Goal: Transaction & Acquisition: Purchase product/service

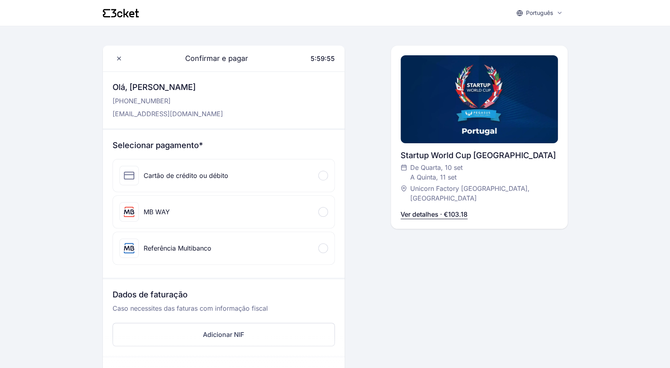
click at [292, 177] on div "Cartão de crédito ou débito" at bounding box center [223, 175] width 221 height 32
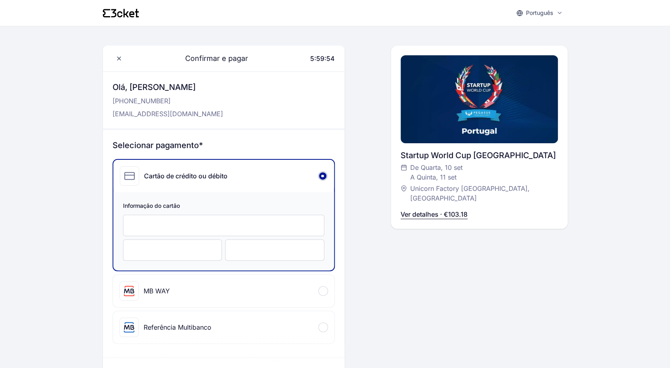
click at [258, 234] on div at bounding box center [223, 225] width 201 height 21
click at [368, 248] on div "Confirmar e pagar 5:59:47 Olá, Tiago Martins +351 918 999 536 tiagom87@gmail.co…" at bounding box center [335, 262] width 465 height 432
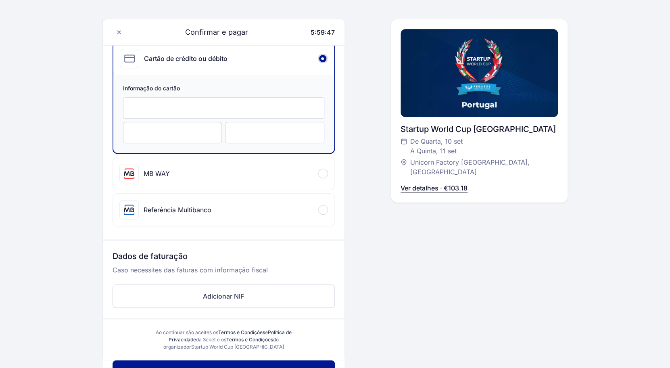
scroll to position [181, 0]
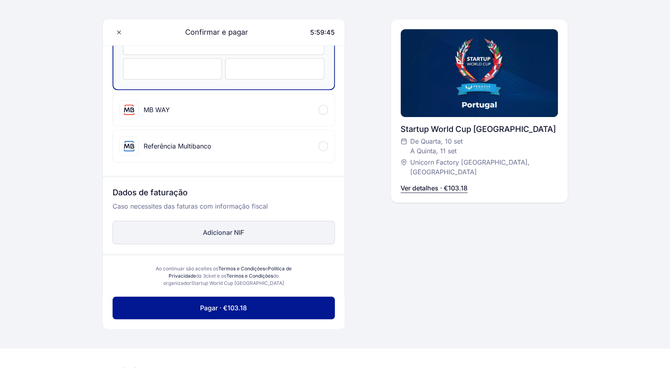
click at [278, 231] on button "Adicionar NIF" at bounding box center [224, 232] width 222 height 23
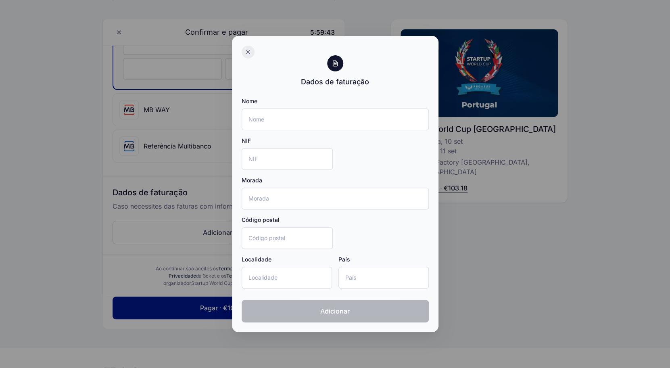
click at [244, 52] on div at bounding box center [248, 52] width 13 height 13
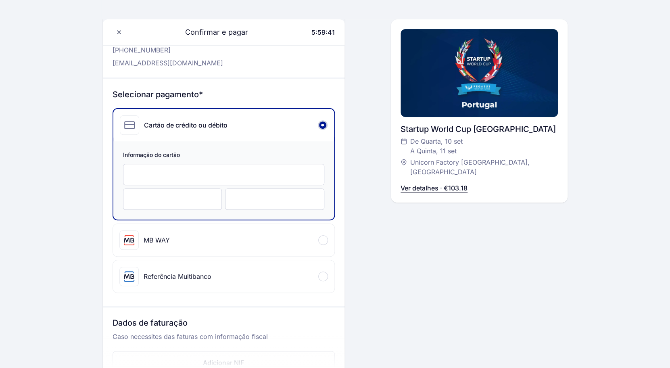
scroll to position [2, 0]
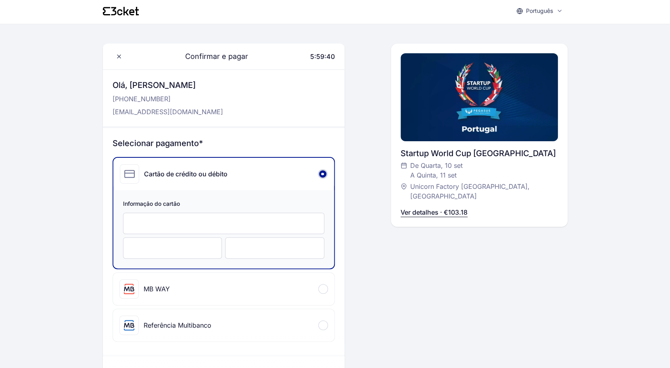
click at [285, 215] on div at bounding box center [223, 223] width 201 height 21
click at [146, 256] on div at bounding box center [172, 247] width 99 height 21
click at [356, 254] on div "Confirmar e pagar 5:59:33 Olá, Tiago Martins +351 918 999 536 tiagom87@gmail.co…" at bounding box center [335, 260] width 465 height 432
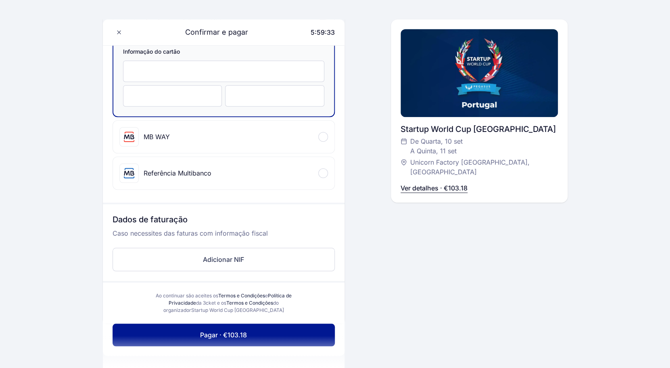
scroll to position [226, 0]
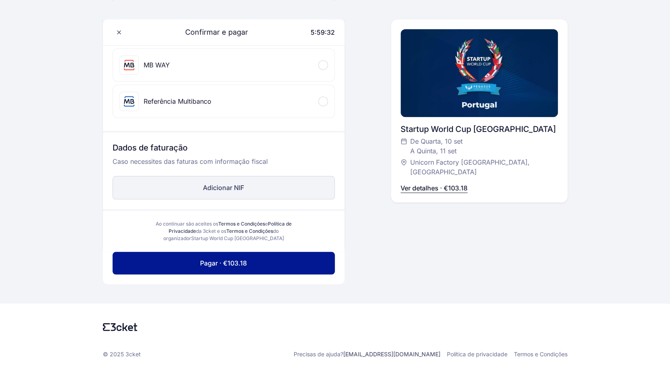
click at [251, 194] on button "Adicionar NIF" at bounding box center [224, 187] width 222 height 23
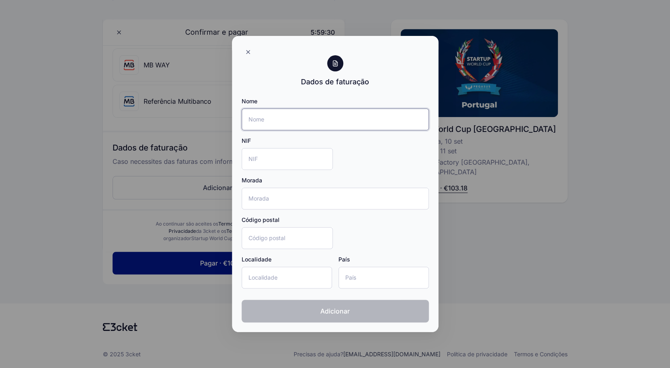
click at [281, 129] on input "Nome" at bounding box center [335, 119] width 187 height 22
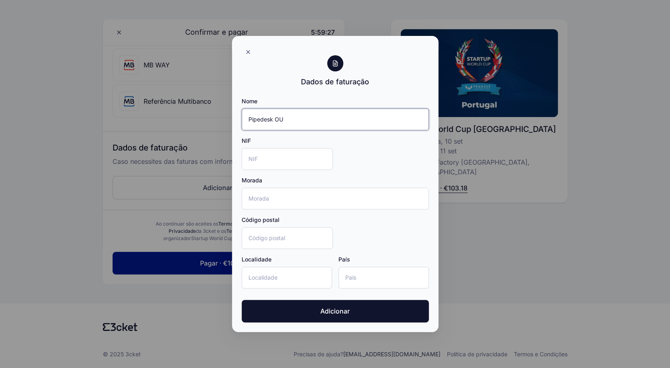
type input "Pipedesk OU"
click at [304, 159] on input "NIF" at bounding box center [287, 159] width 91 height 22
paste input "EE101994358"
type input "EE101994358"
click at [315, 198] on input "Morada" at bounding box center [335, 199] width 187 height 22
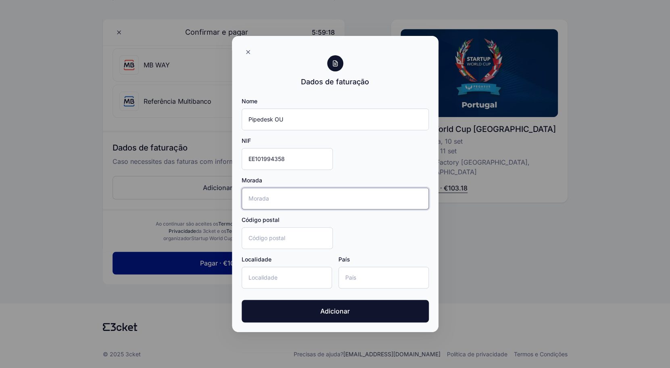
click at [326, 196] on input "Morada" at bounding box center [335, 199] width 187 height 22
paste input "Pärnu mnt 22"
type input "Pärnu mnt 22"
click at [287, 243] on input "Código postal" at bounding box center [287, 238] width 91 height 22
click at [308, 238] on input "Código postal" at bounding box center [287, 238] width 91 height 22
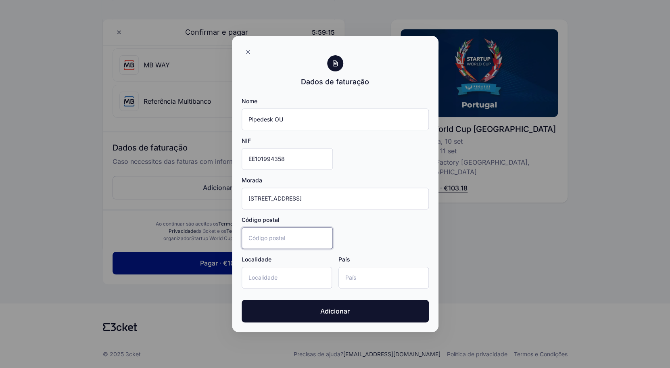
paste input "10141"
type input "10141"
click at [295, 271] on input "Localidade" at bounding box center [287, 278] width 90 height 22
click at [309, 271] on input "Localidade" at bounding box center [287, 278] width 90 height 22
paste input "Tallinn"
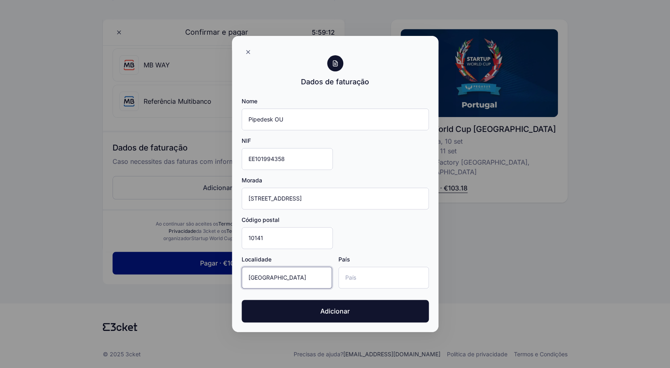
type input "Tallinn"
click at [371, 272] on input "País" at bounding box center [383, 278] width 90 height 22
click at [361, 276] on input "País" at bounding box center [383, 278] width 90 height 22
paste input "Estonia"
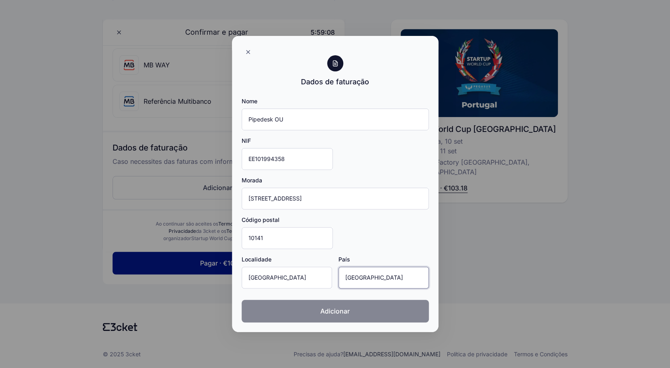
type input "Estonia"
click at [330, 311] on span "Adicionar" at bounding box center [334, 311] width 29 height 10
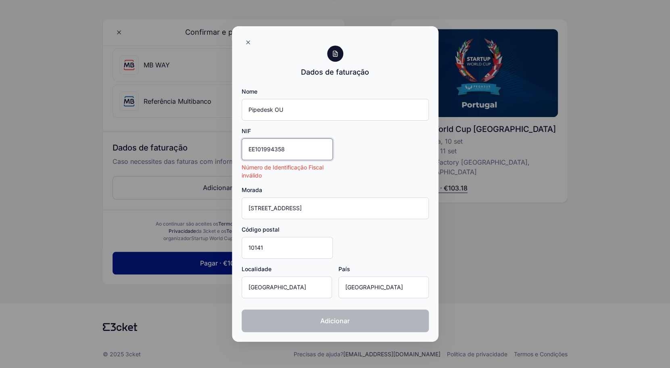
click at [253, 142] on input "EE101994358" at bounding box center [287, 149] width 91 height 22
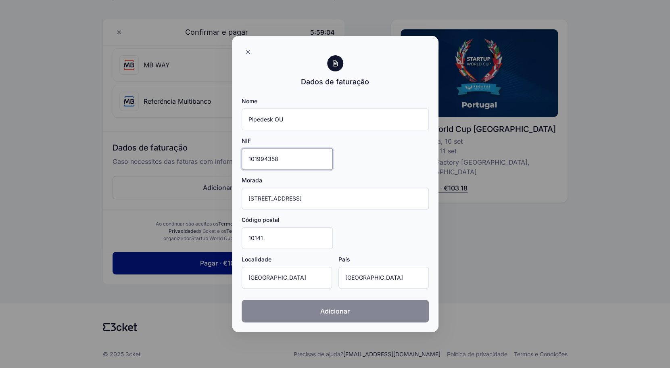
type input "101994358"
click at [278, 306] on button "Adicionar" at bounding box center [335, 311] width 187 height 23
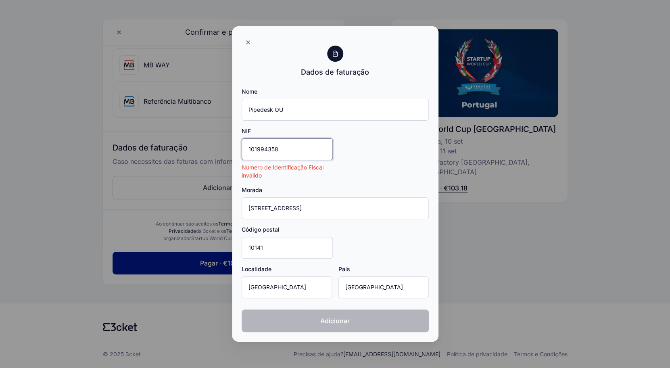
click at [304, 158] on input "101994358" at bounding box center [287, 149] width 91 height 22
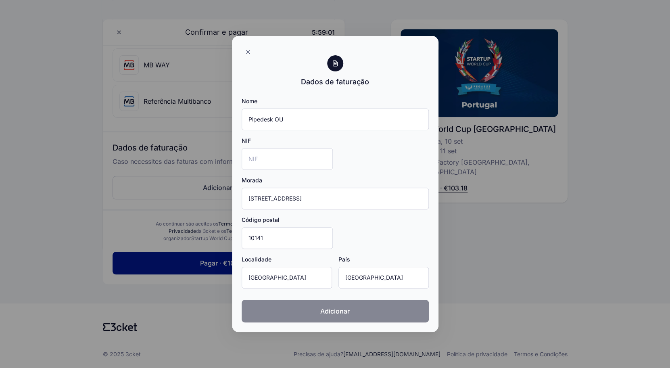
click at [334, 308] on span "Adicionar" at bounding box center [334, 311] width 29 height 10
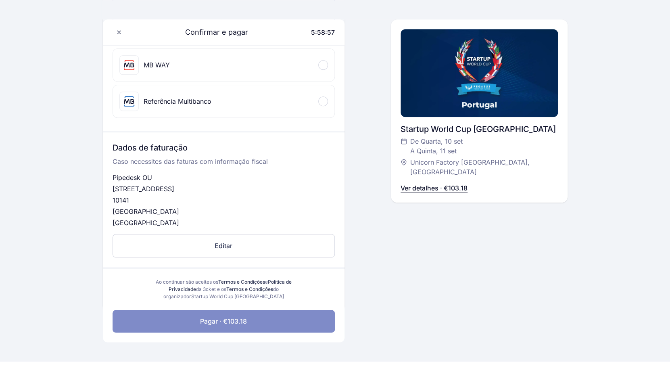
click at [284, 324] on button "Pagar · €103.18" at bounding box center [224, 321] width 222 height 23
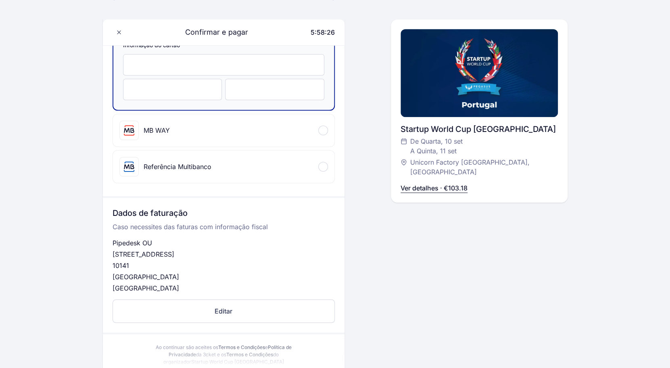
scroll to position [219, 0]
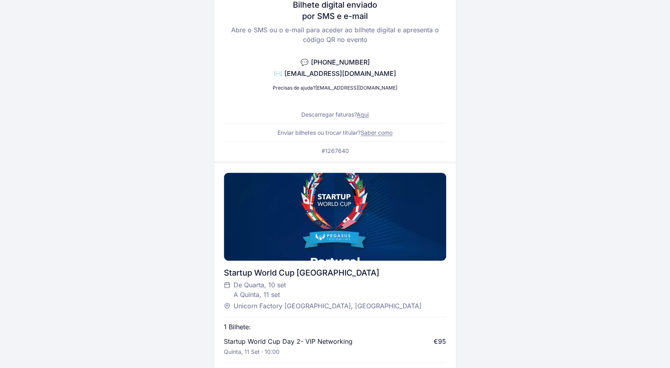
click at [366, 111] on link "Aqui" at bounding box center [363, 114] width 12 height 7
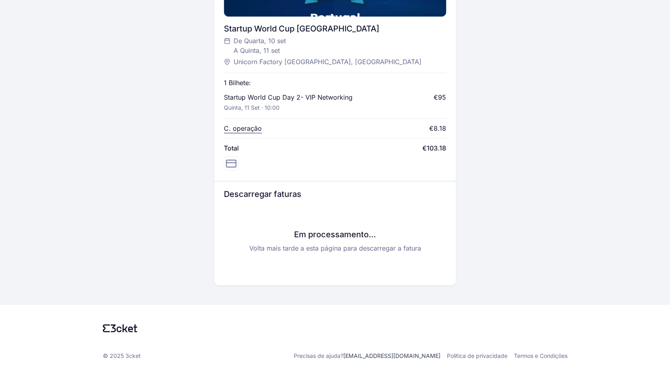
scroll to position [321, 0]
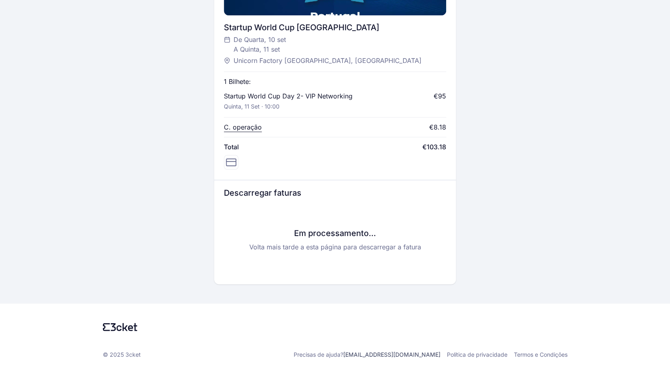
click at [343, 188] on h3 "Descarregar faturas" at bounding box center [335, 192] width 222 height 11
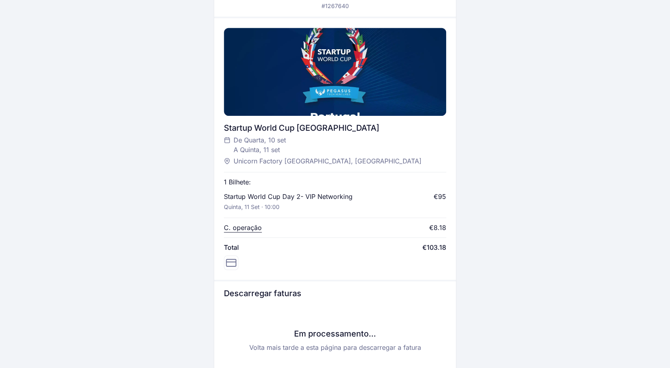
scroll to position [148, 0]
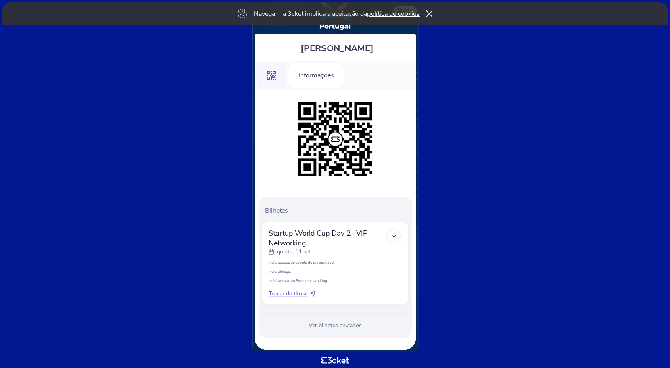
scroll to position [41, 0]
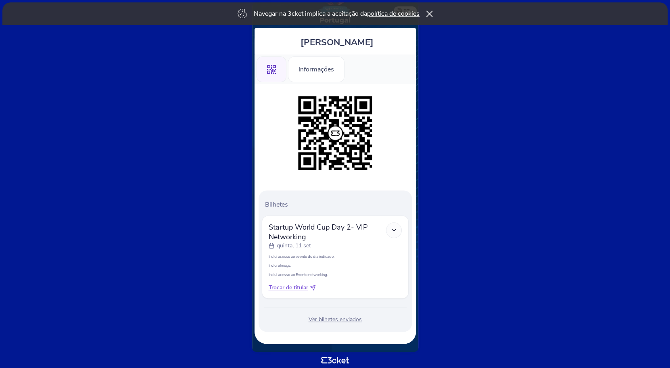
click at [432, 15] on icon at bounding box center [429, 13] width 7 height 6
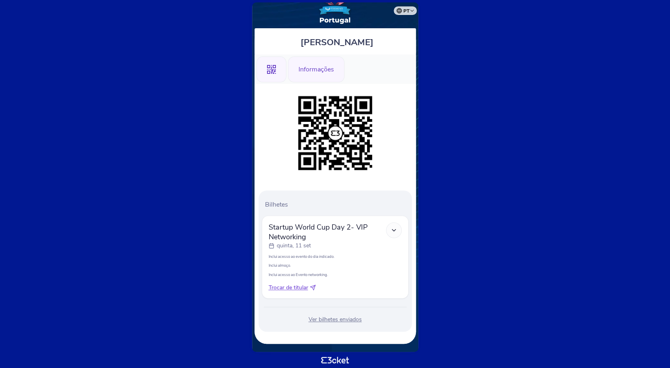
click at [326, 77] on div "Informações" at bounding box center [316, 69] width 56 height 26
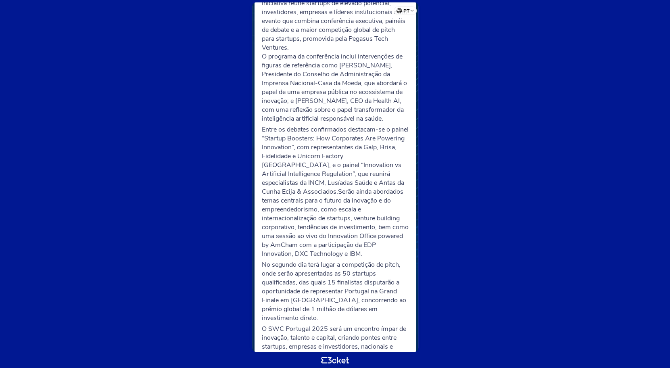
scroll to position [261, 0]
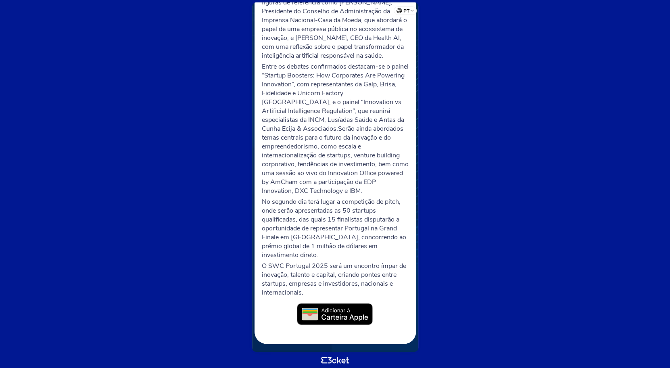
click at [345, 317] on img at bounding box center [335, 314] width 77 height 23
click at [362, 222] on p "No segundo dia terá lugar a competição de pitch, onde serão apresentadas as 50 …" at bounding box center [335, 228] width 147 height 62
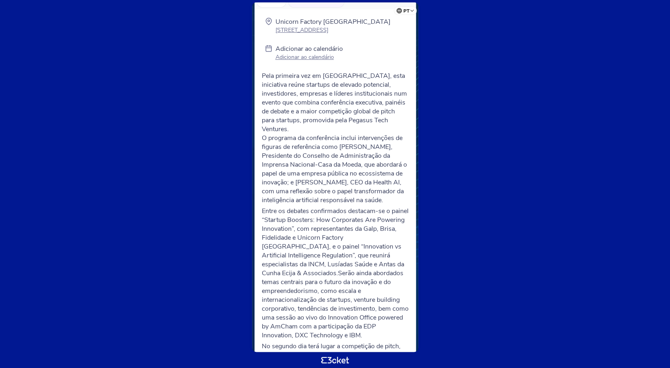
scroll to position [0, 0]
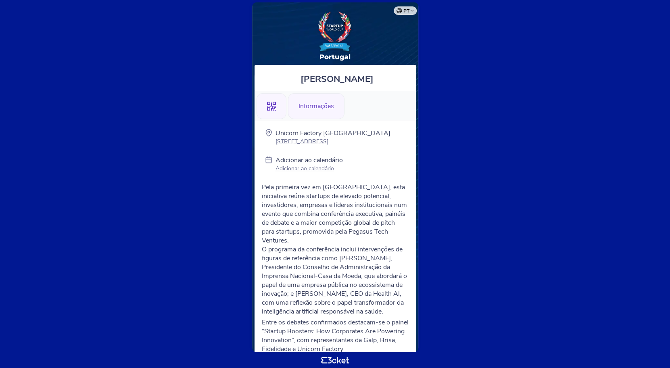
click at [276, 104] on div ".st0{fill-rule:evenodd;clip-rule:evenodd;}" at bounding box center [271, 106] width 30 height 26
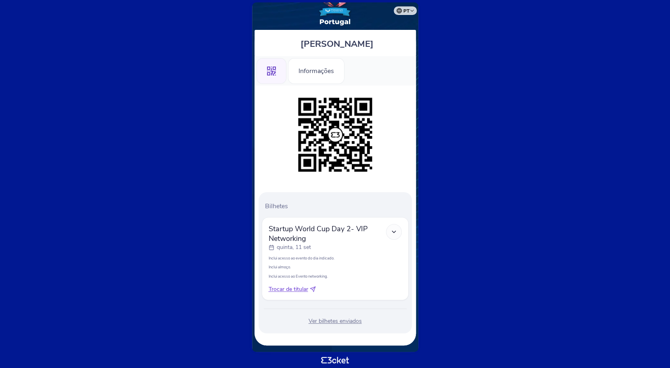
scroll to position [41, 0]
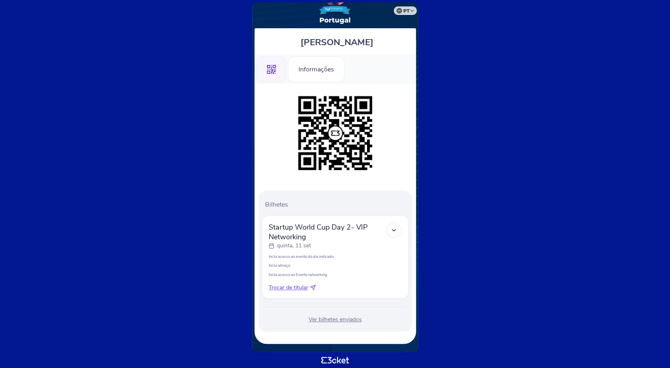
click at [388, 223] on div at bounding box center [394, 230] width 16 height 16
click at [392, 229] on icon at bounding box center [393, 230] width 7 height 7
click at [312, 270] on div "Inclui acesso ao evento do dia indicado. Inclui almoço. Inclui acesso ao Evento…" at bounding box center [335, 265] width 133 height 23
click at [328, 144] on img at bounding box center [335, 133] width 82 height 82
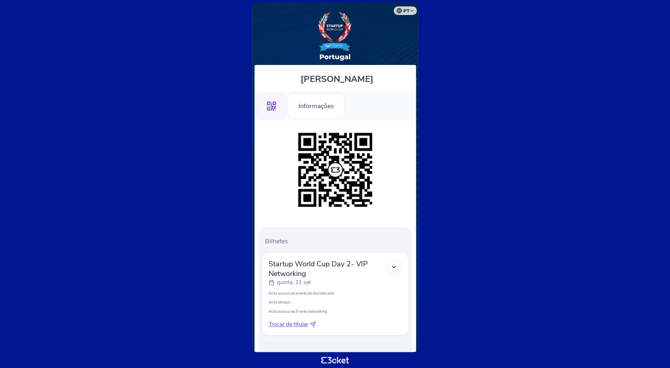
scroll to position [41, 0]
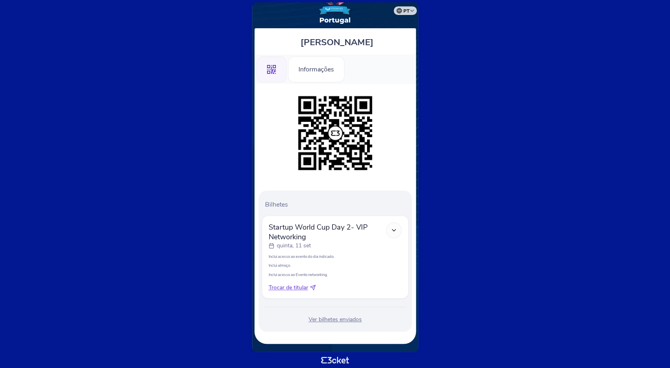
click at [396, 227] on icon at bounding box center [393, 230] width 7 height 7
click at [323, 57] on div "Informações" at bounding box center [316, 69] width 56 height 26
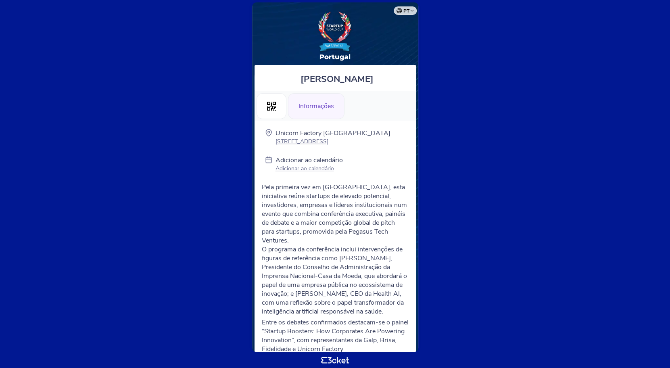
click at [331, 231] on span "Pela primeira vez em [GEOGRAPHIC_DATA], esta iniciativa reúne startups de eleva…" at bounding box center [334, 214] width 145 height 62
click at [321, 168] on p "Adicionar ao calendário" at bounding box center [308, 169] width 67 height 8
click at [205, 117] on html "pt Português ([GEOGRAPHIC_DATA]) English Español Catalan [DEMOGRAPHIC_DATA] [PE…" at bounding box center [335, 184] width 670 height 368
